Goal: Information Seeking & Learning: Find specific page/section

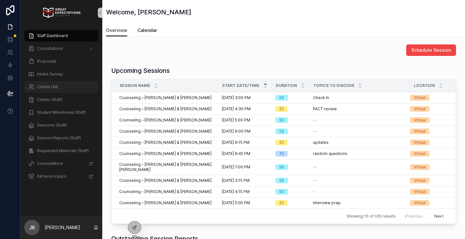
click at [55, 87] on span "Clients (All)" at bounding box center [47, 86] width 21 height 5
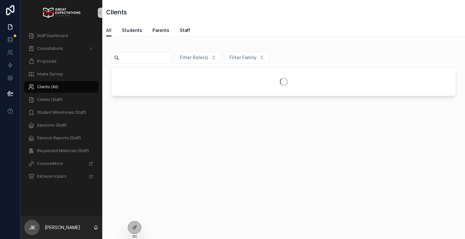
click at [150, 59] on input "scrollable content" at bounding box center [145, 57] width 52 height 9
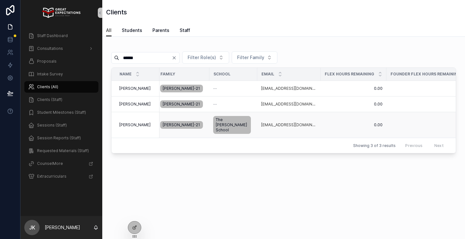
scroll to position [0, 154]
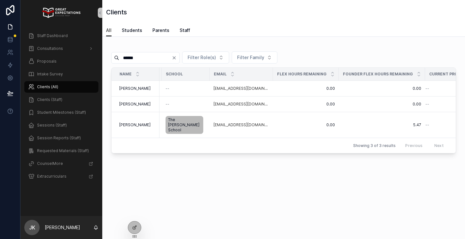
type input "******"
click at [176, 57] on icon "Clear" at bounding box center [174, 58] width 3 height 3
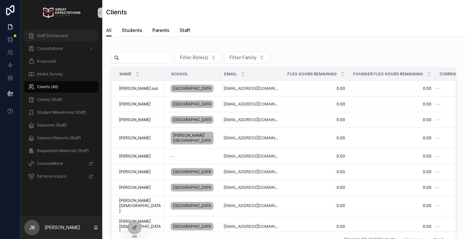
click at [37, 36] on span "Staff Dashboard" at bounding box center [52, 35] width 31 height 5
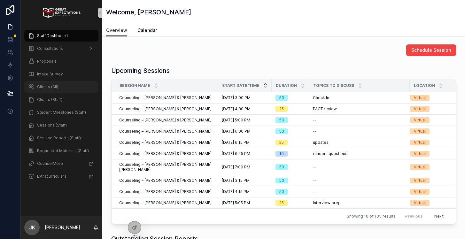
click at [51, 83] on div "Clients (All)" at bounding box center [61, 87] width 67 height 10
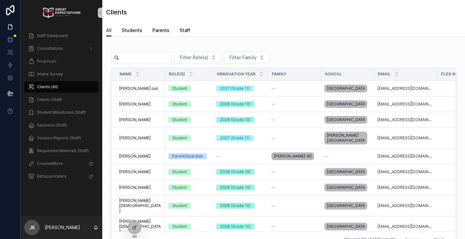
click at [144, 58] on input "scrollable content" at bounding box center [145, 57] width 52 height 9
type input "*"
type input "*****"
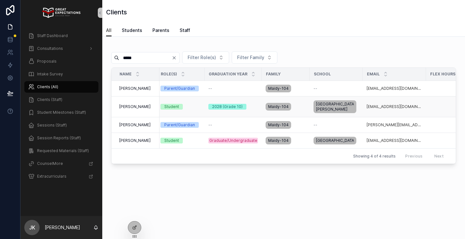
scroll to position [0, 3]
click at [124, 105] on span "[PERSON_NAME]" at bounding box center [134, 106] width 31 height 5
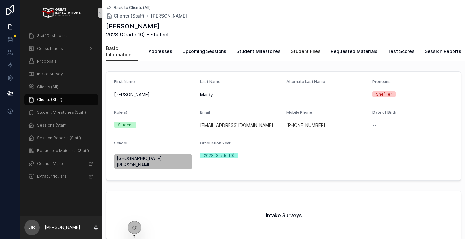
click at [291, 48] on span "Student Files" at bounding box center [306, 51] width 30 height 6
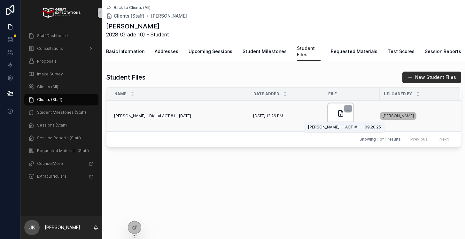
click at [341, 122] on span "[PERSON_NAME]---ACT-#1---09.20" at bounding box center [338, 124] width 17 height 5
